Goal: Check status

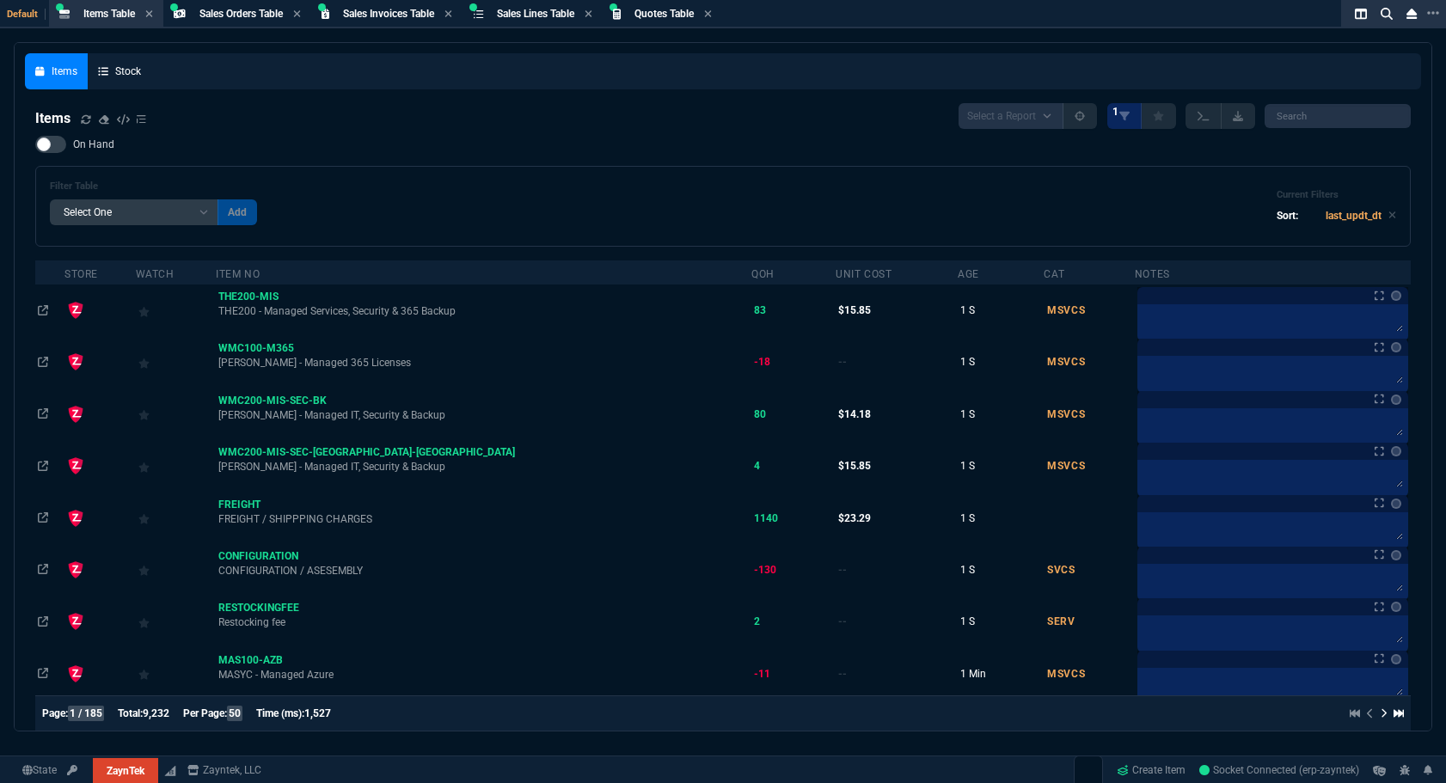
select select "4: SHAD"
select select
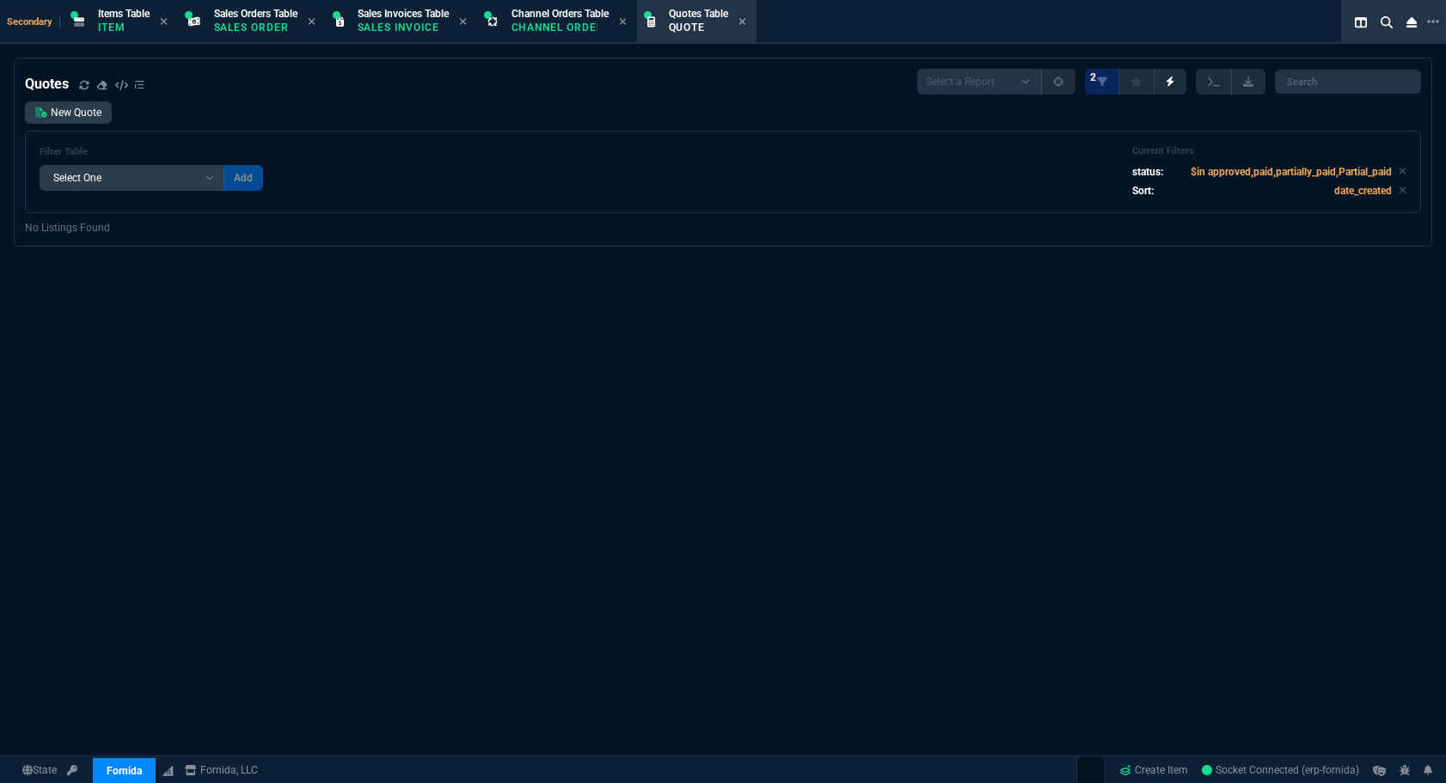
select select "4: SHAD"
select select
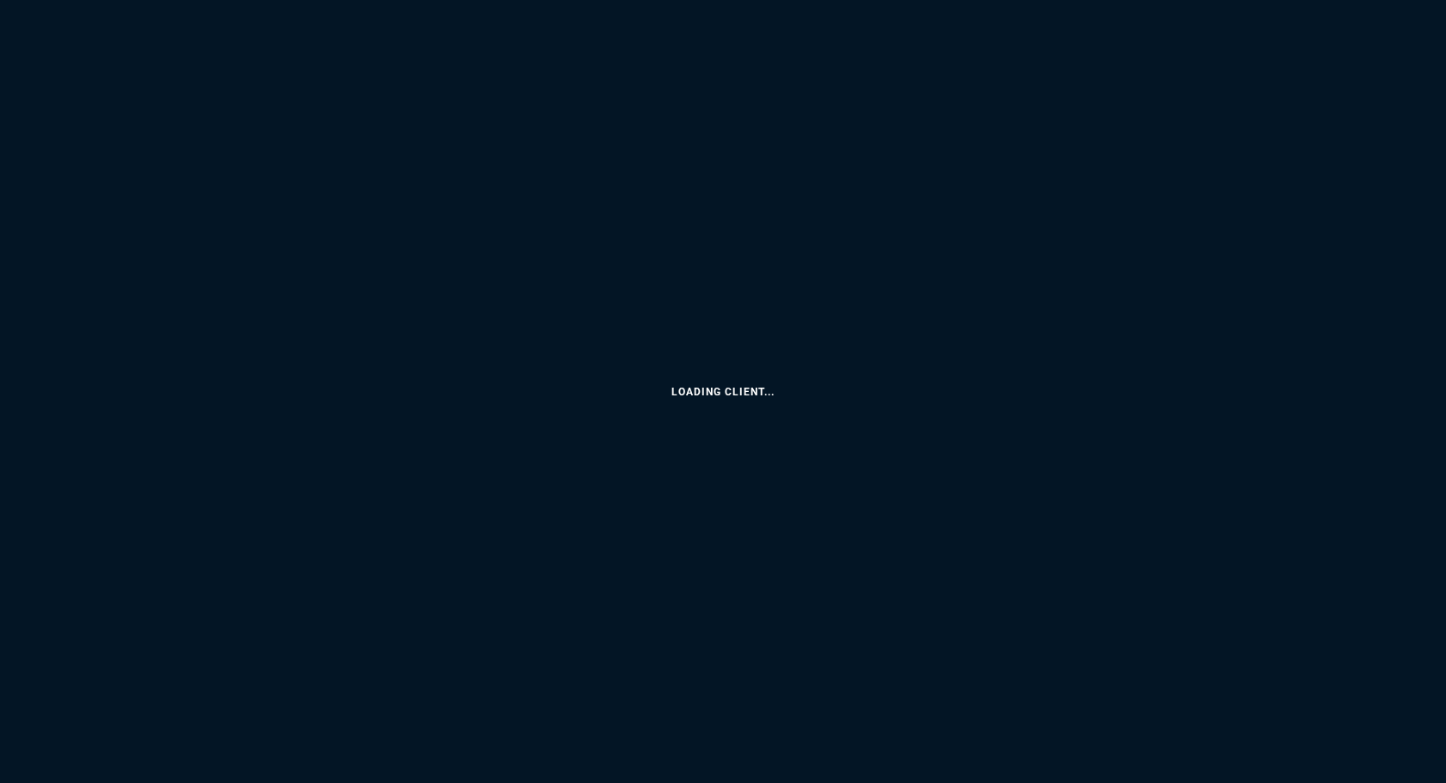
select select
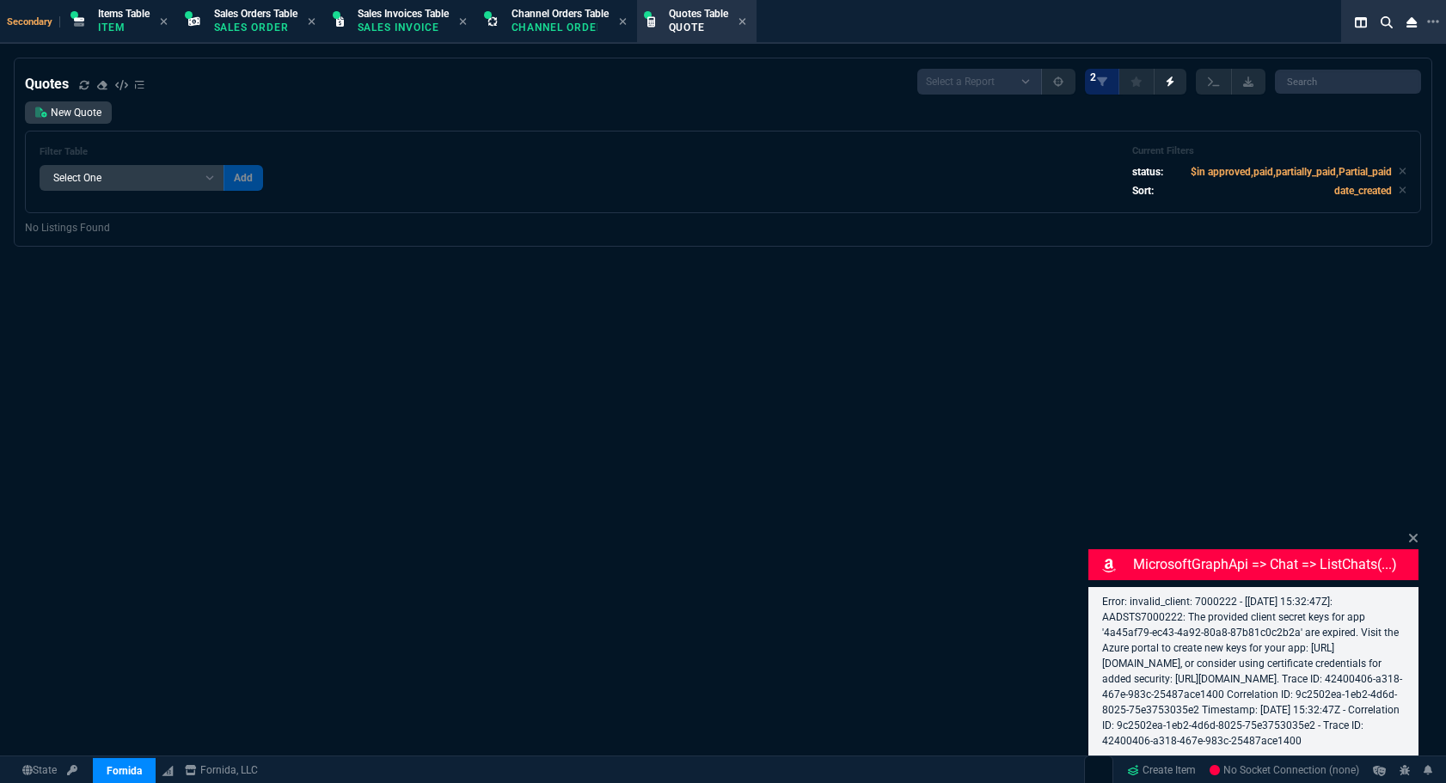
select select "4: SHAD"
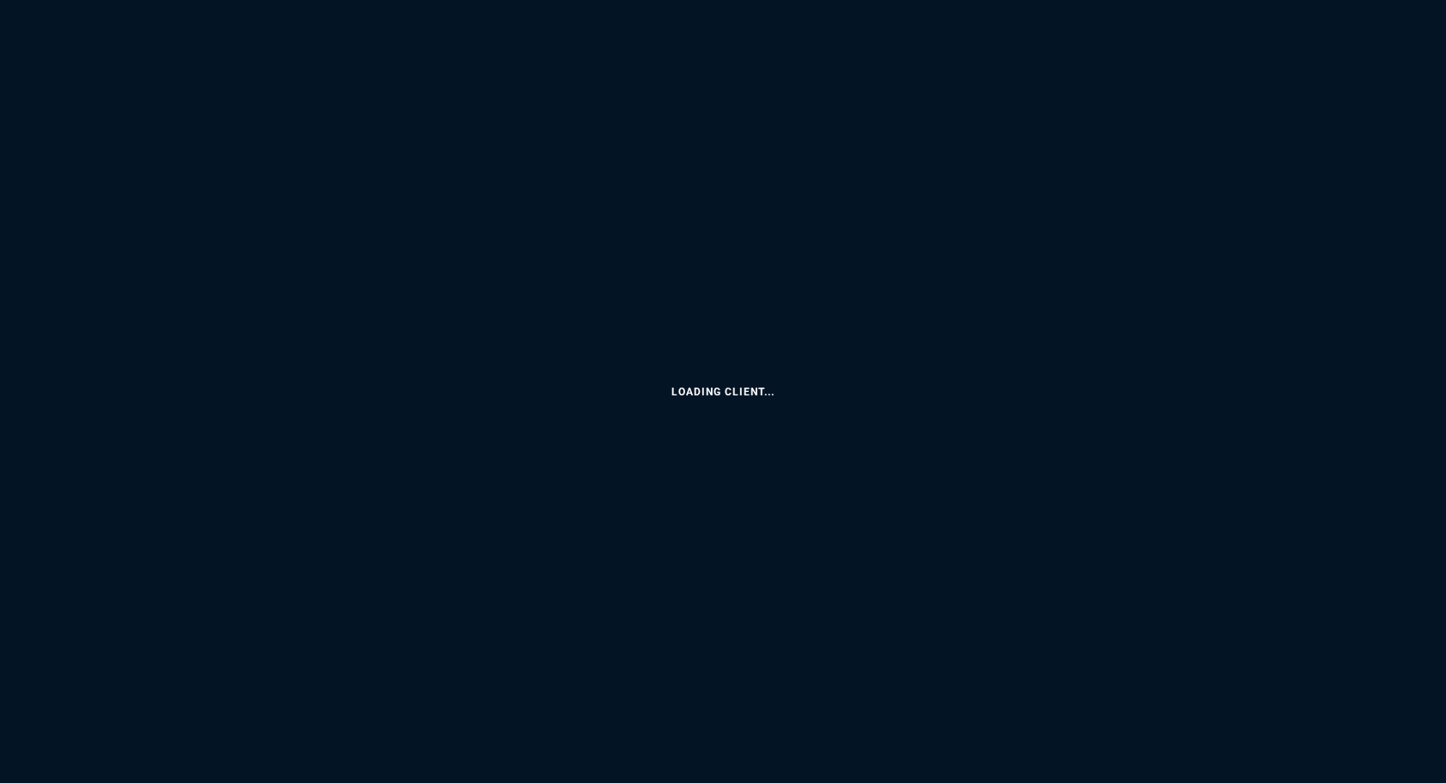
select select
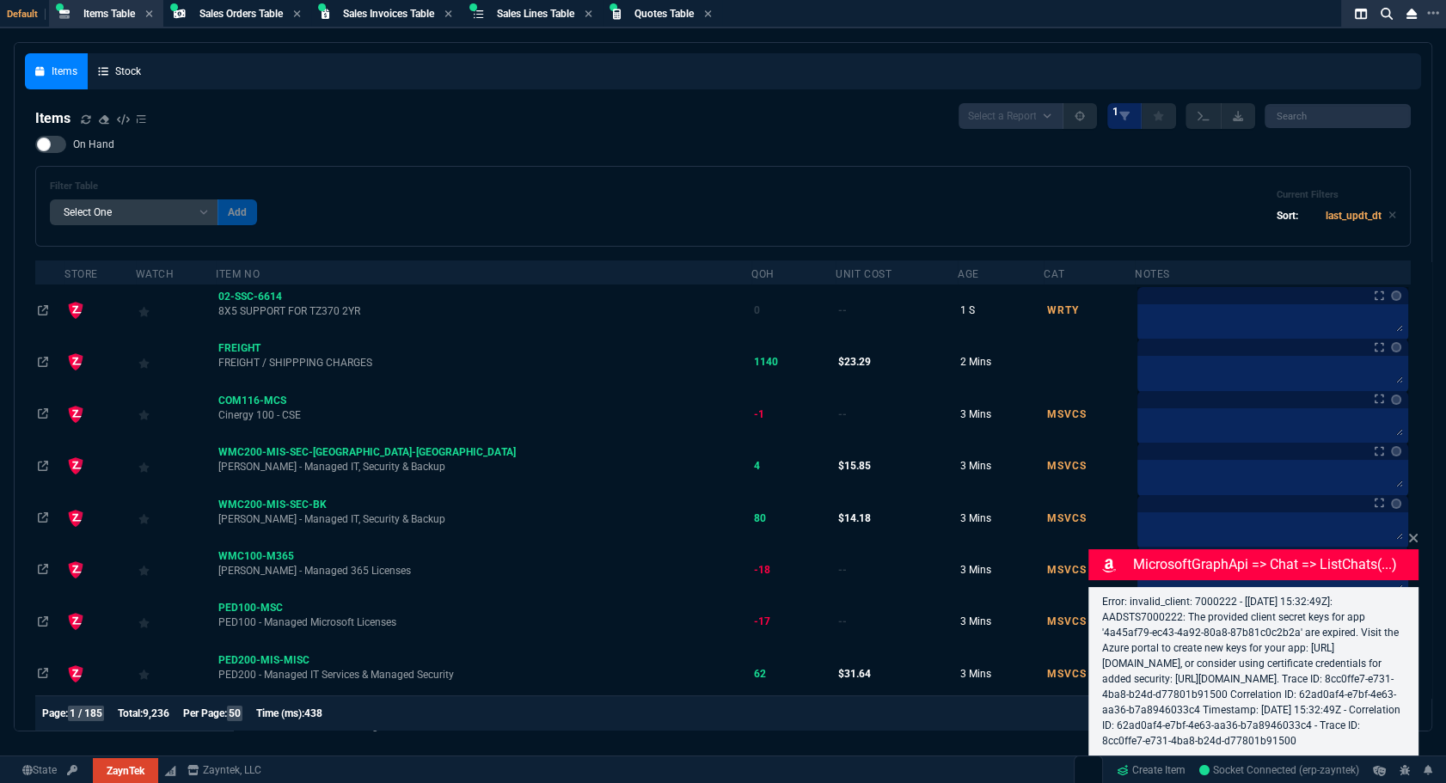
select select "4: SHAD"
